Goal: Download file/media

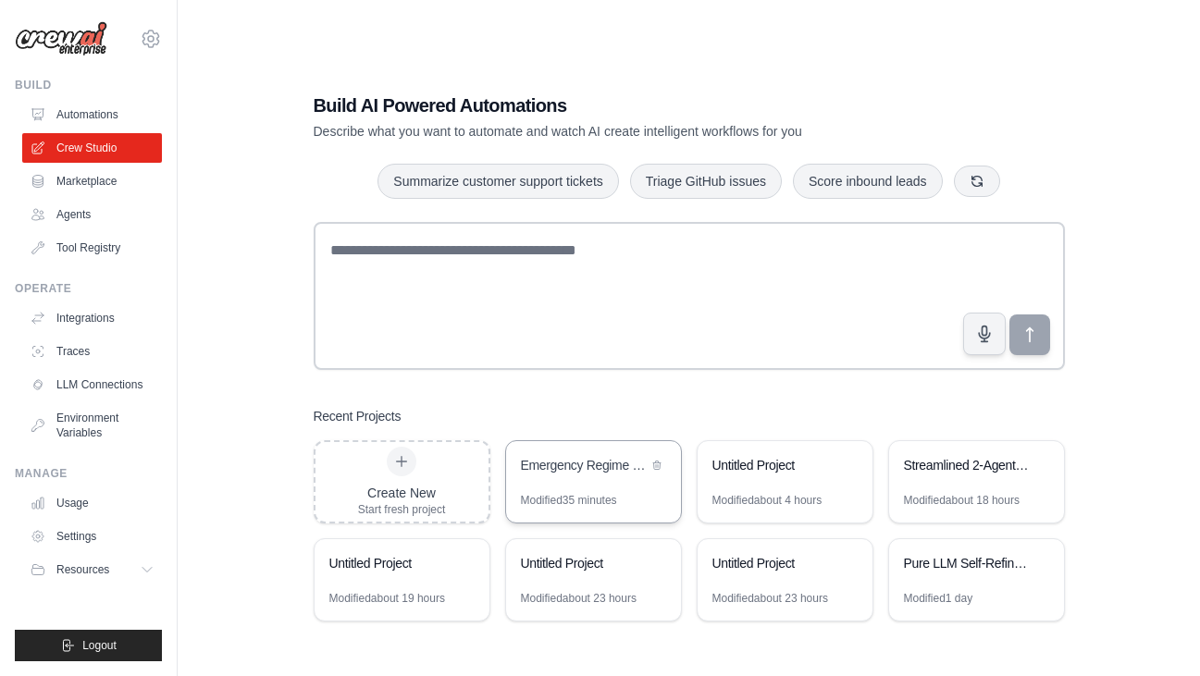
click at [566, 484] on div "Emergency Regime Detection & Swing Trading System" at bounding box center [593, 467] width 175 height 52
click at [922, 462] on div "Streamlined 2-Agent Stock Screener" at bounding box center [967, 465] width 127 height 18
click at [927, 582] on div "Pure LLM Self-Refinement Ensemble" at bounding box center [976, 565] width 175 height 52
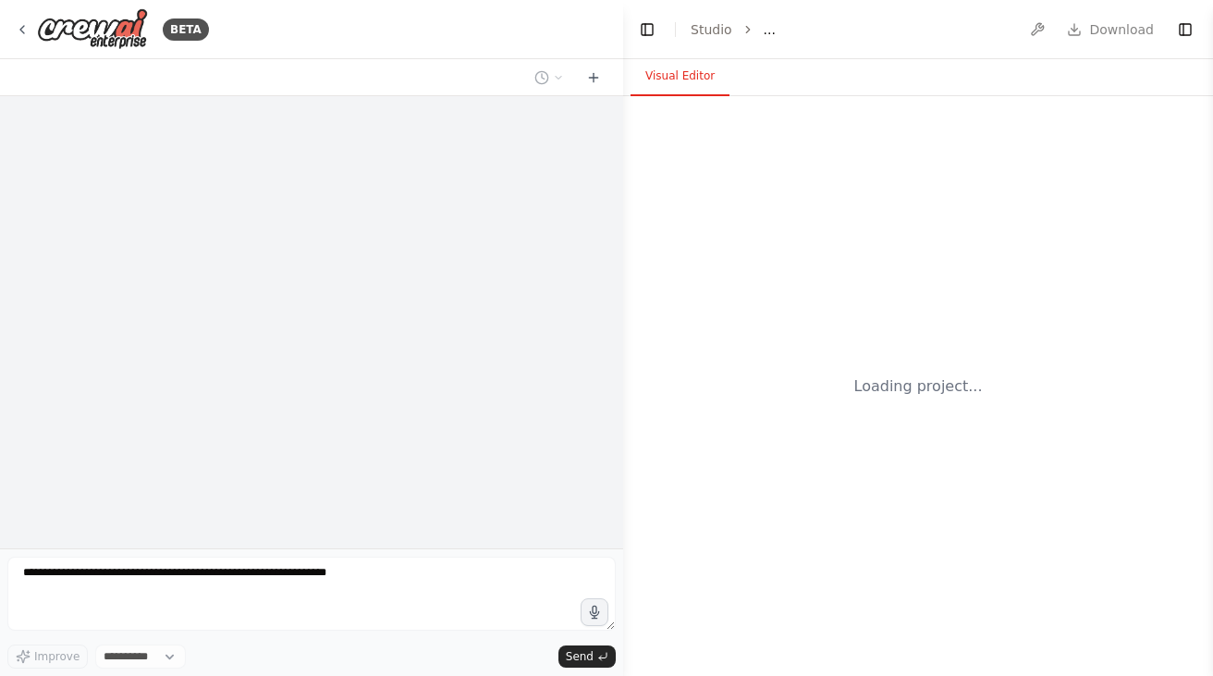
select select "****"
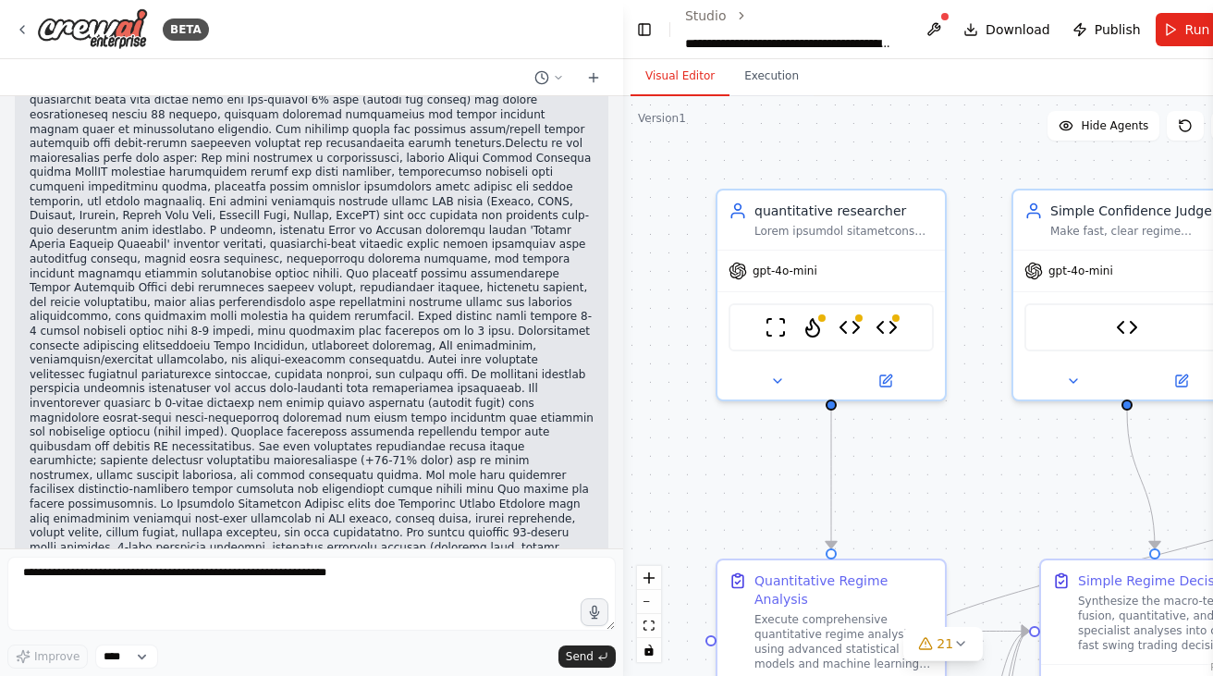
scroll to position [108891, 0]
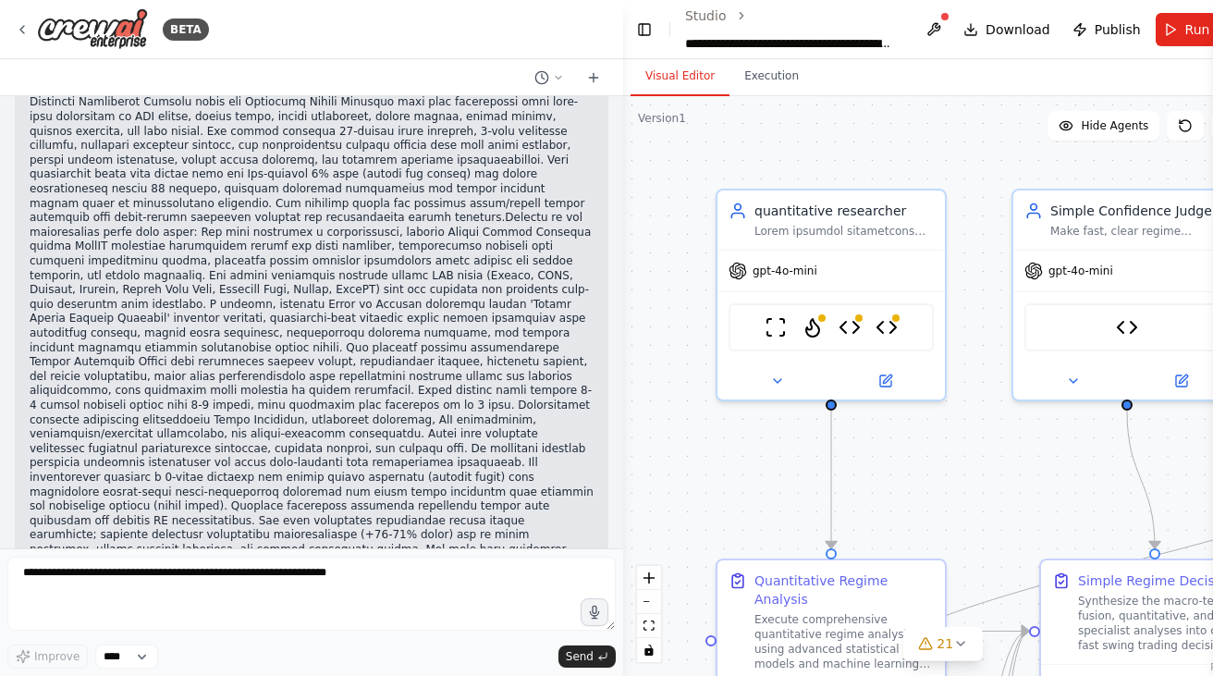
click at [1013, 29] on span "Download" at bounding box center [1018, 29] width 65 height 18
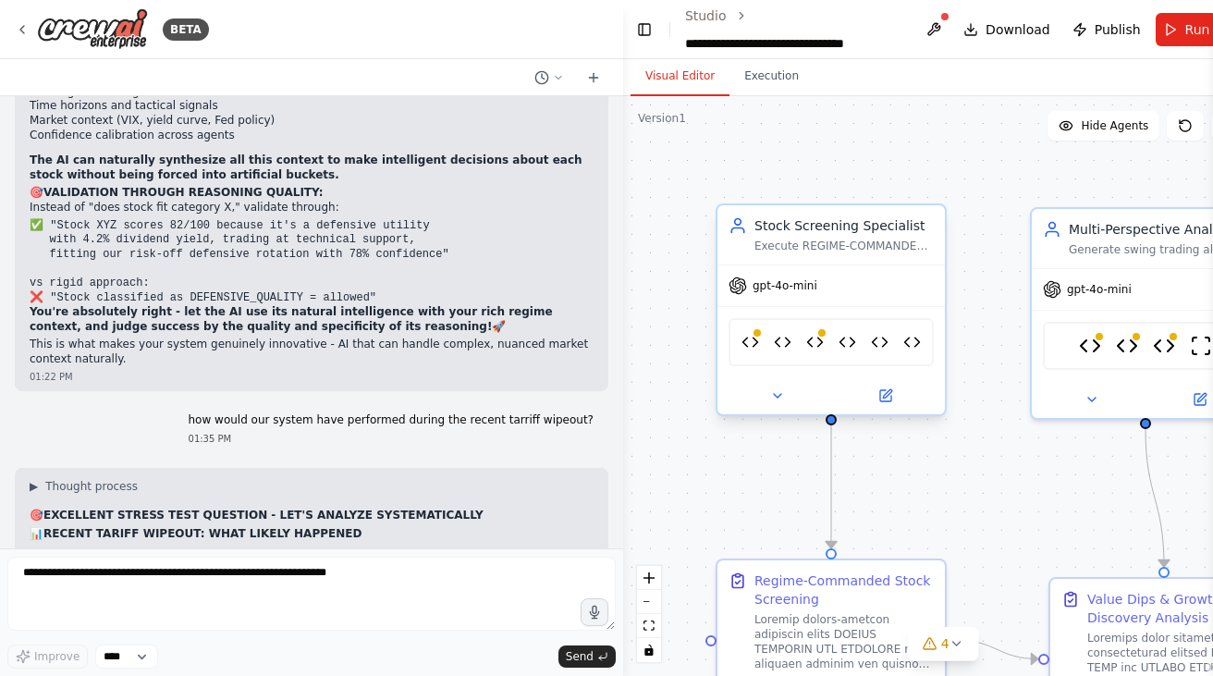
scroll to position [102328, 0]
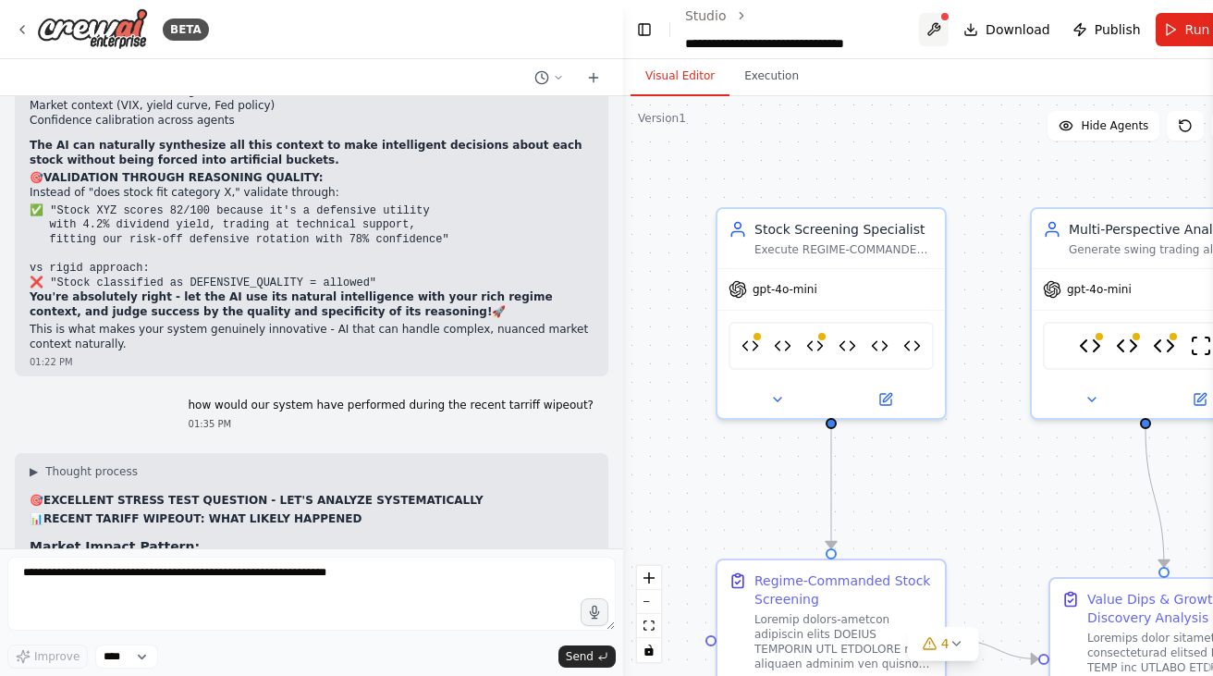
click at [932, 26] on button at bounding box center [934, 29] width 30 height 33
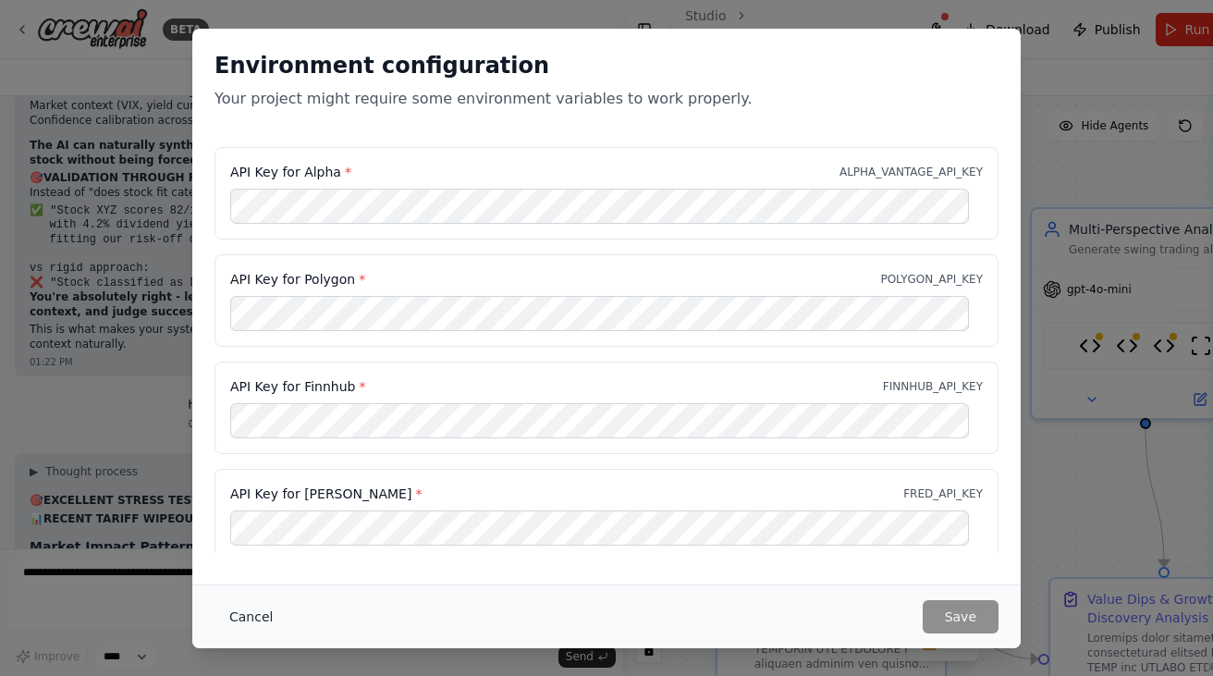
click at [258, 619] on button "Cancel" at bounding box center [251, 616] width 73 height 33
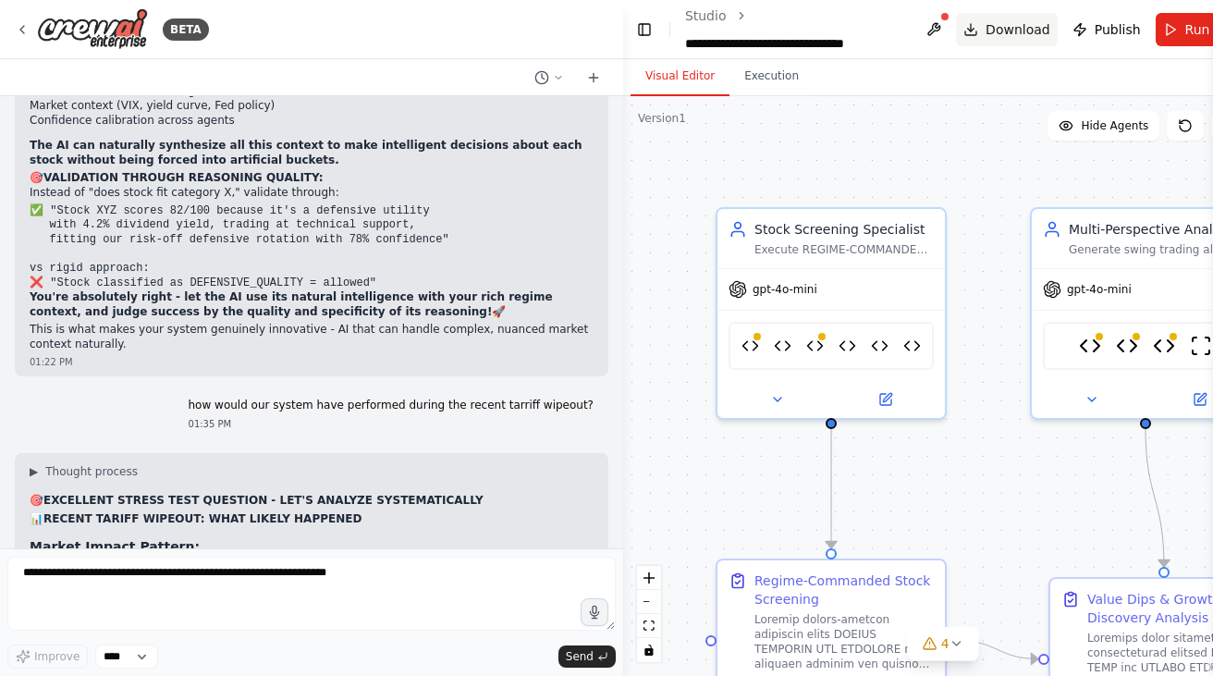
click at [1023, 22] on span "Download" at bounding box center [1018, 29] width 65 height 18
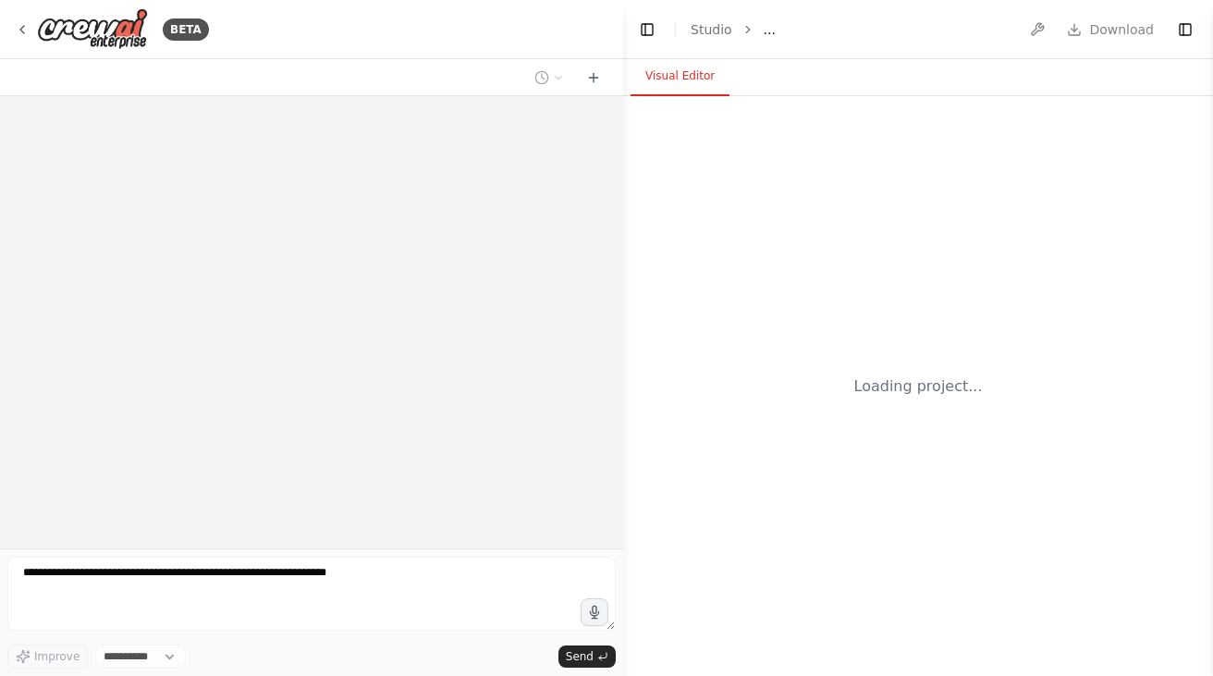
select select "****"
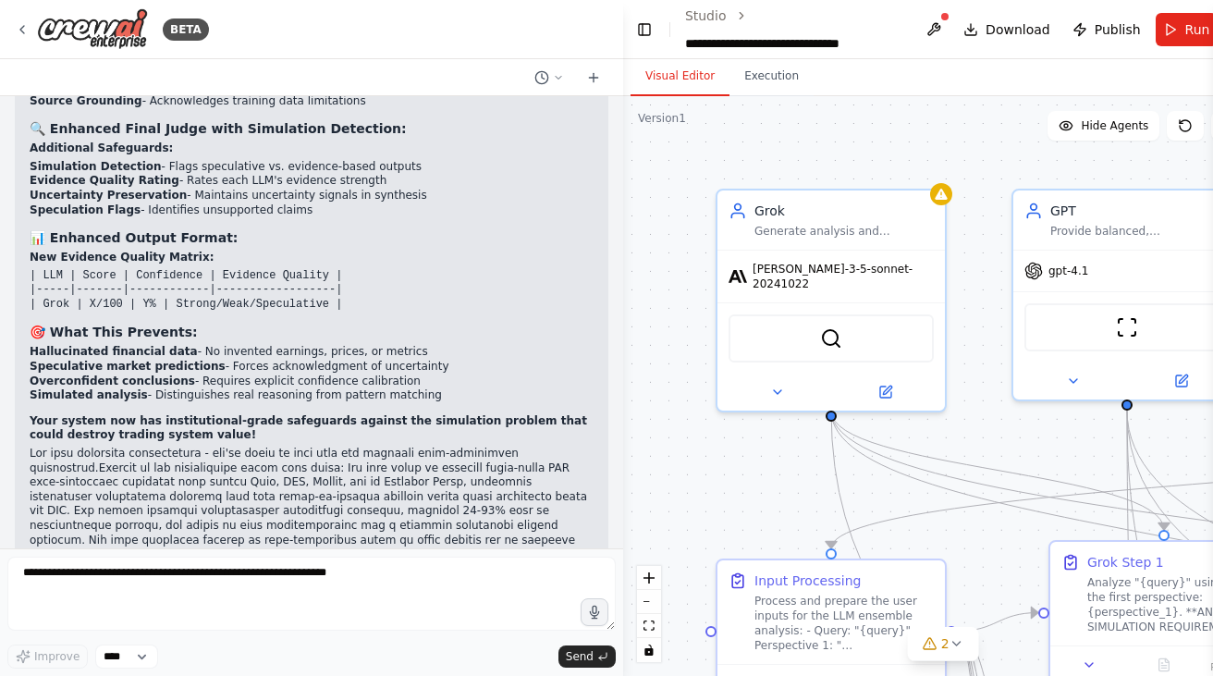
click at [814, 154] on div ".deletable-edge-delete-btn { width: 20px; height: 20px; border: 0px solid #ffff…" at bounding box center [943, 386] width 640 height 580
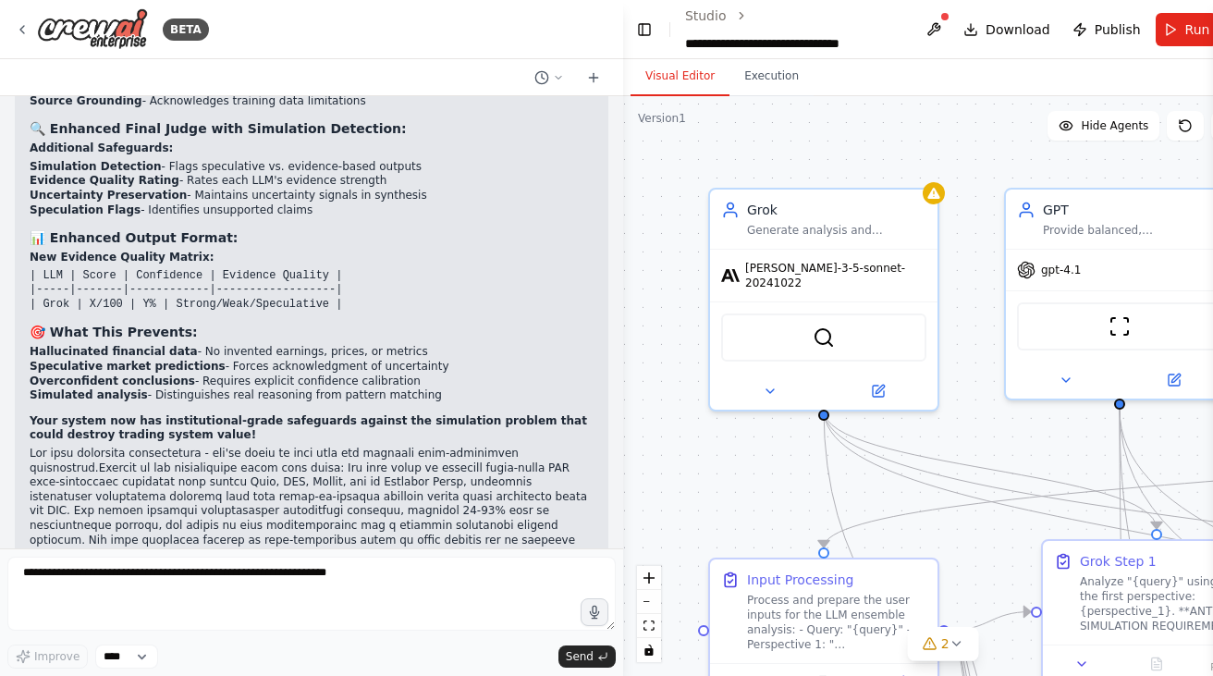
click at [784, 132] on div ".deletable-edge-delete-btn { width: 20px; height: 20px; border: 0px solid #ffff…" at bounding box center [943, 386] width 640 height 580
click at [1025, 34] on span "Download" at bounding box center [1018, 29] width 65 height 18
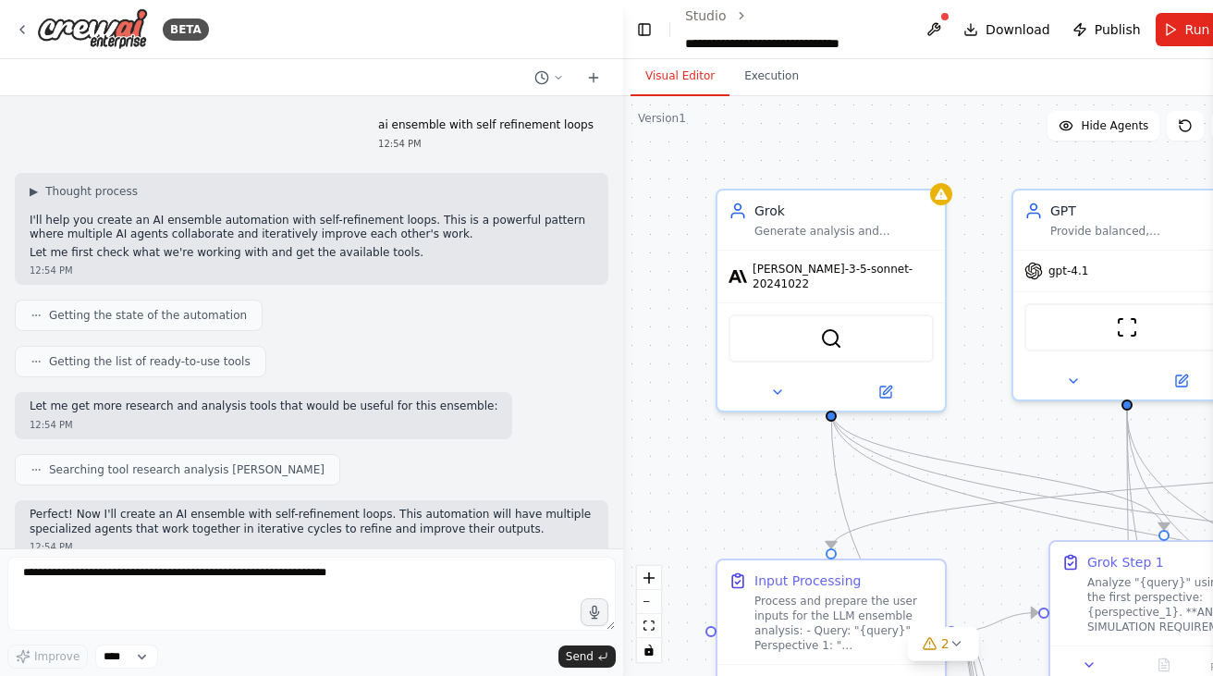
scroll to position [65454, 0]
